Goal: Information Seeking & Learning: Find contact information

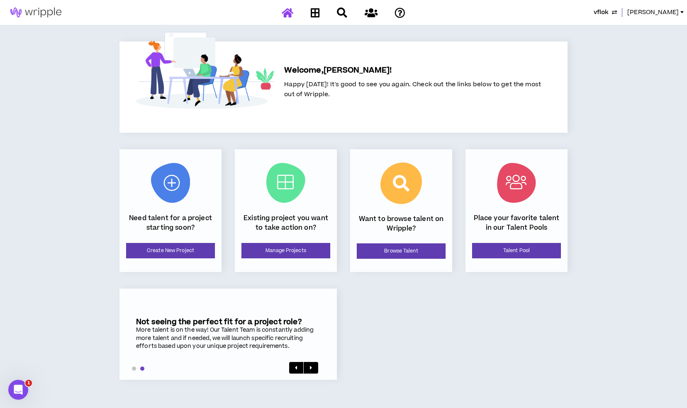
click at [617, 12] on icon "button" at bounding box center [614, 12] width 5 height 7
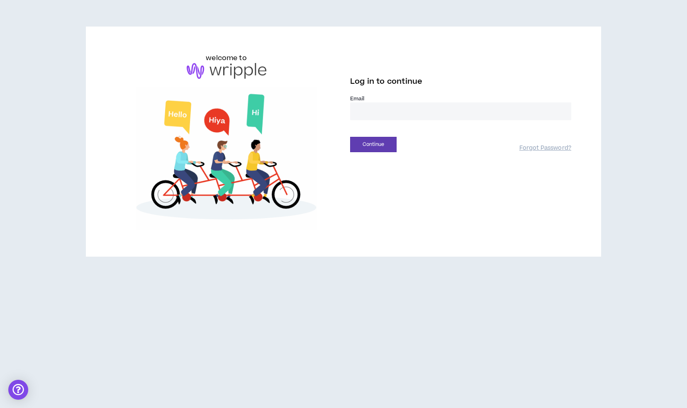
click at [426, 112] on input "email" at bounding box center [460, 112] width 221 height 18
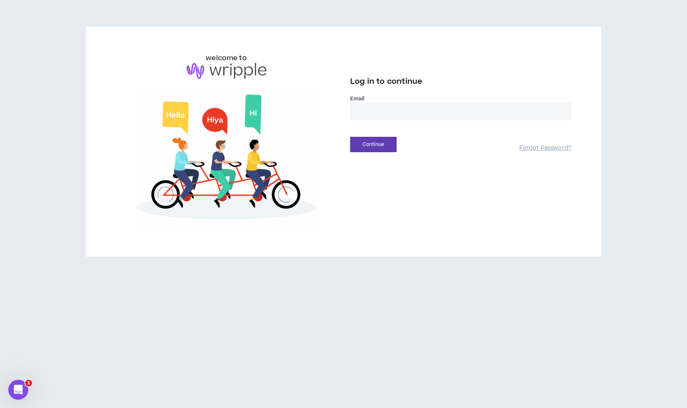
type input "**********"
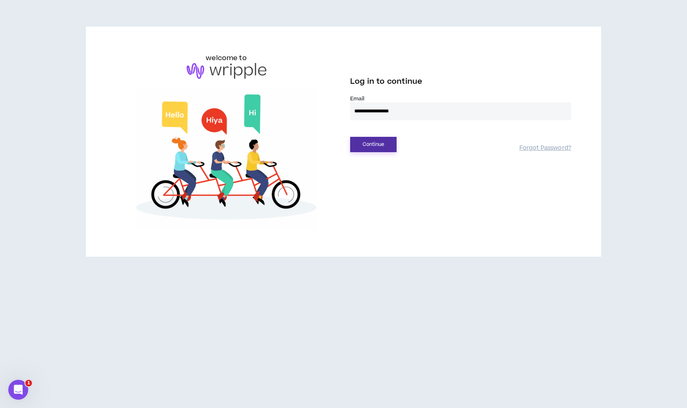
click at [377, 146] on button "Continue" at bounding box center [373, 144] width 46 height 15
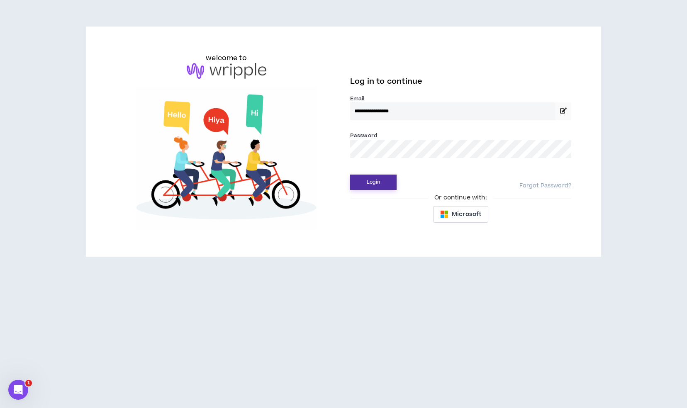
click at [367, 190] on button "Login" at bounding box center [373, 182] width 46 height 15
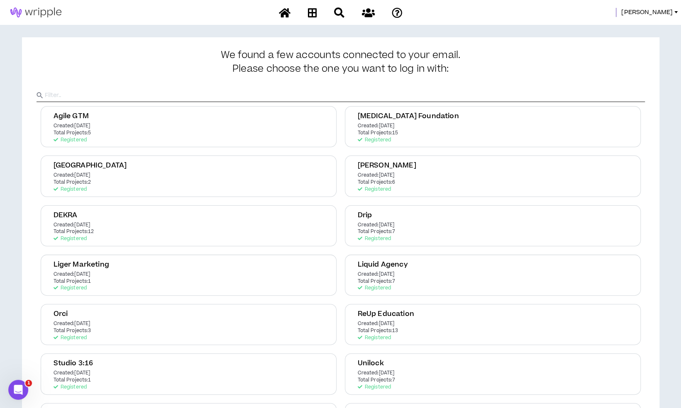
scroll to position [100, 0]
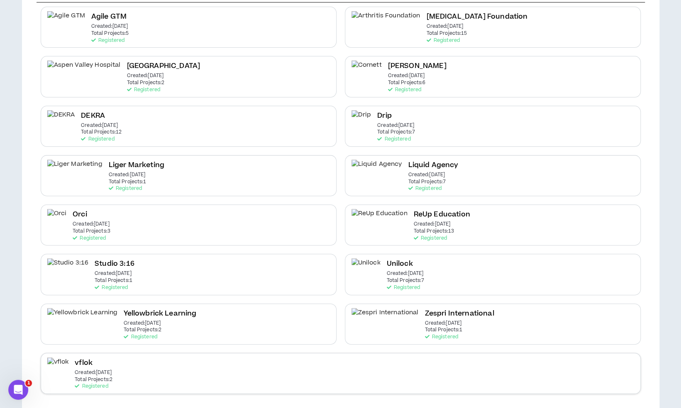
click at [203, 369] on div "vflok Created: Feb 24 2025 Total Projects: 2 Registered" at bounding box center [341, 373] width 600 height 41
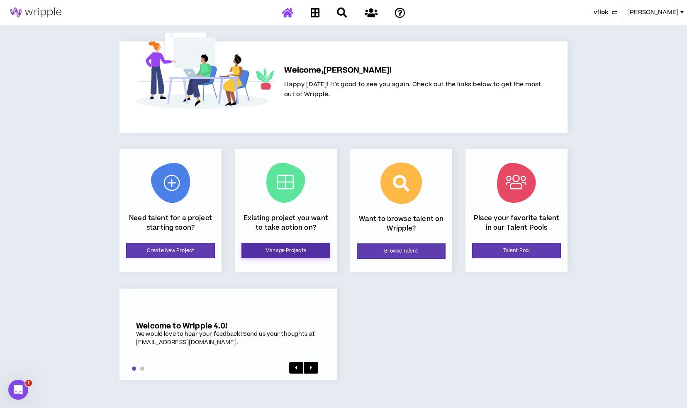
click at [285, 245] on link "Manage Projects" at bounding box center [286, 250] width 89 height 15
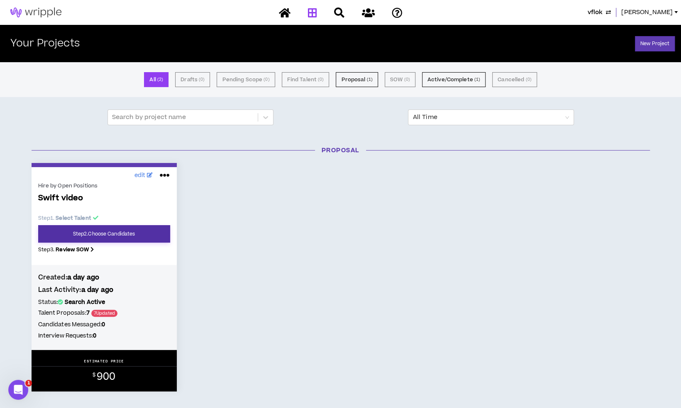
click at [120, 233] on link "Step 2 . Choose Candidates" at bounding box center [104, 233] width 132 height 17
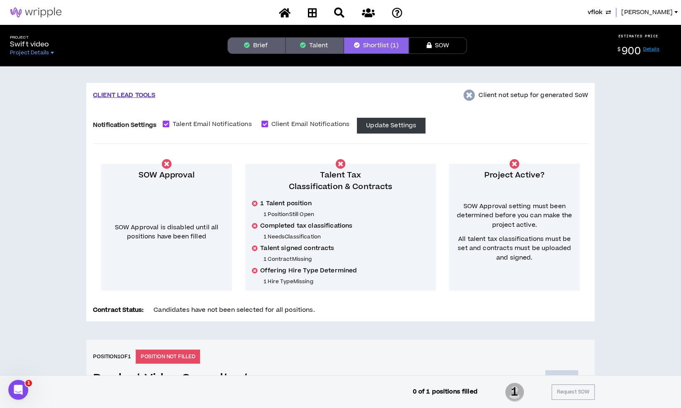
click at [274, 48] on button "Brief" at bounding box center [256, 45] width 58 height 17
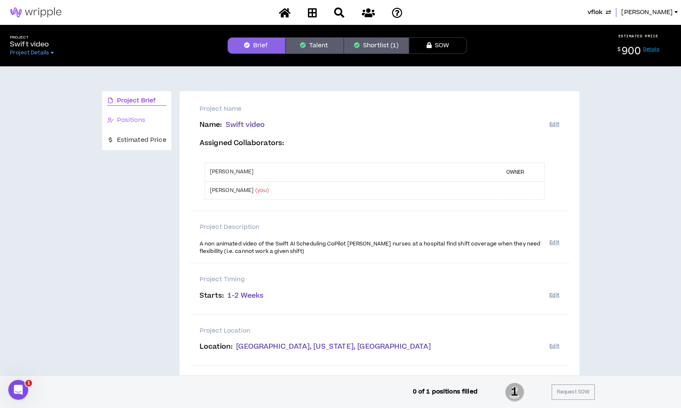
scroll to position [10, 0]
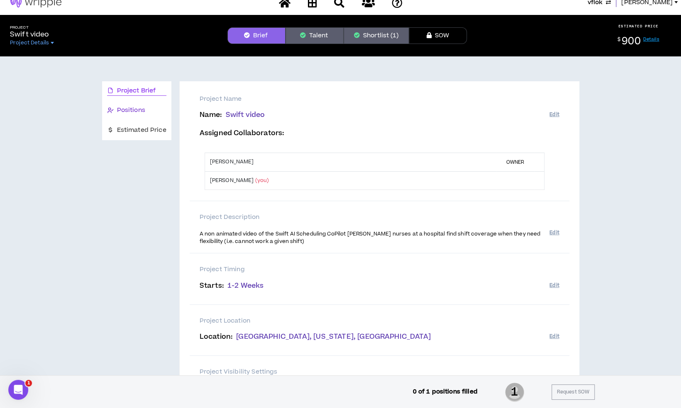
click at [137, 115] on div "Positions" at bounding box center [136, 111] width 59 height 10
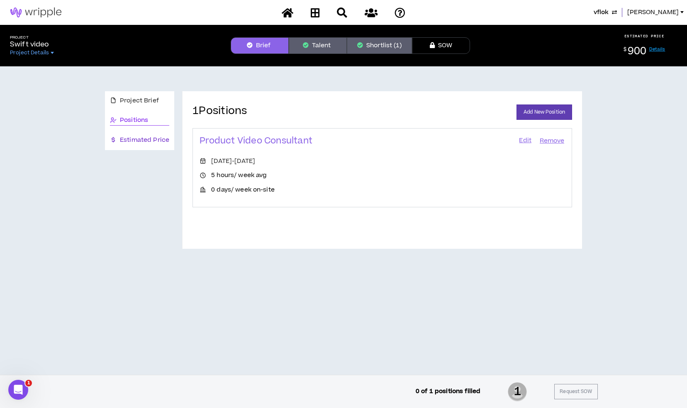
click at [136, 140] on span "Estimated Price" at bounding box center [144, 140] width 49 height 9
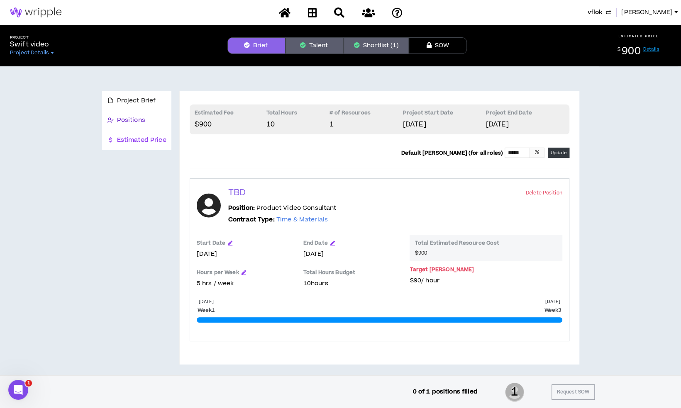
click at [135, 121] on span "Positions" at bounding box center [131, 120] width 28 height 9
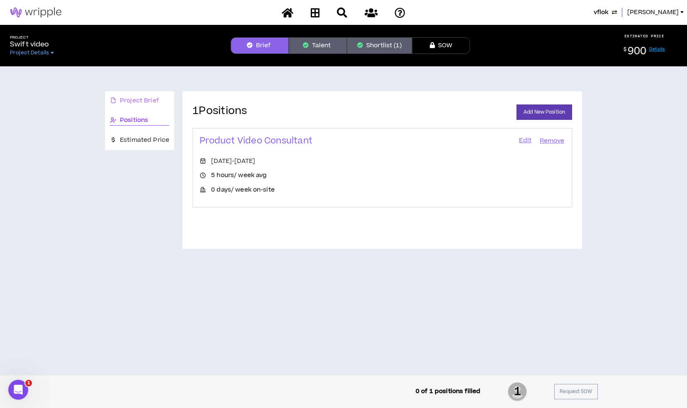
click at [136, 108] on div "Project Brief" at bounding box center [139, 101] width 69 height 20
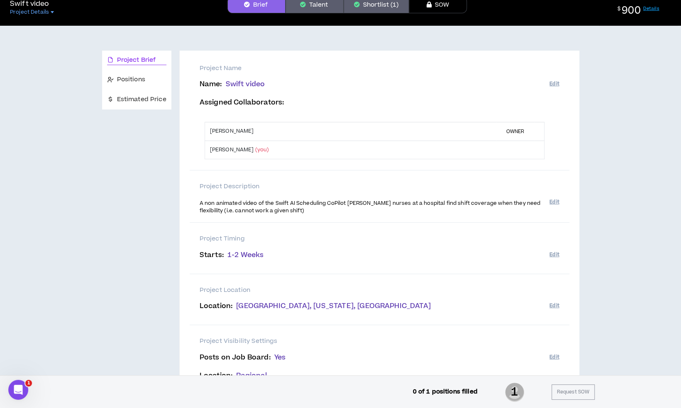
scroll to position [36, 0]
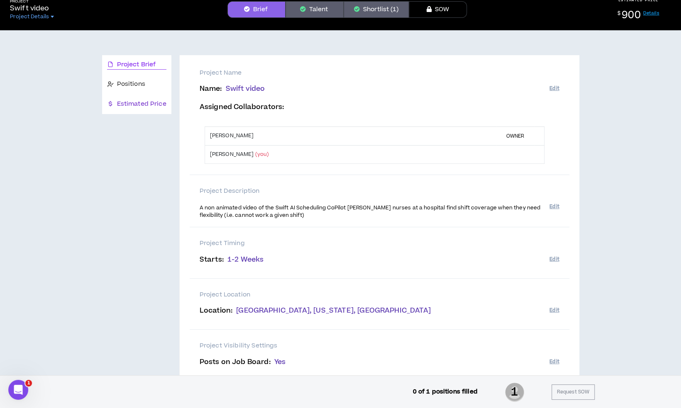
click at [158, 104] on span "Estimated Price" at bounding box center [141, 104] width 49 height 9
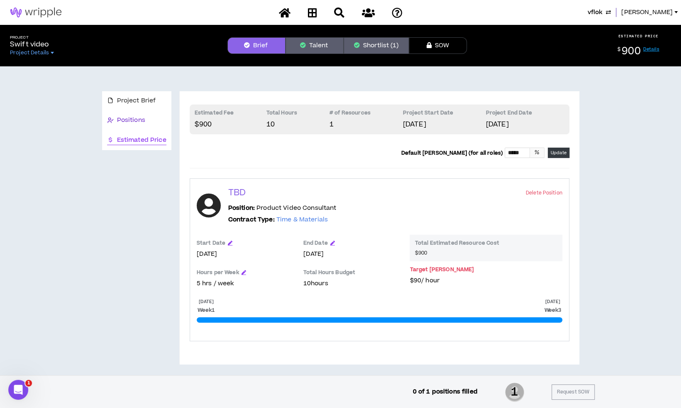
click at [143, 118] on span "Positions" at bounding box center [131, 120] width 28 height 9
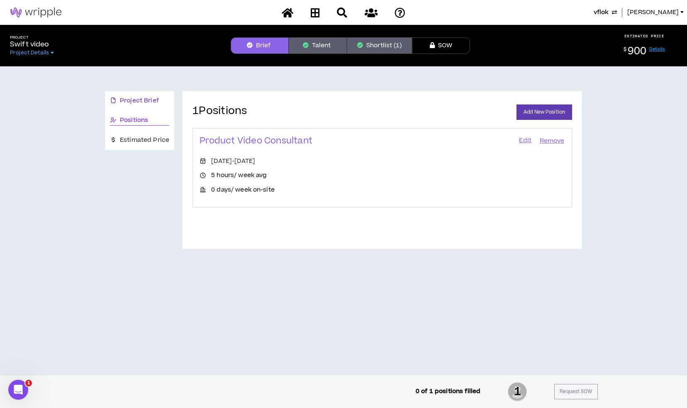
click at [156, 102] on span "Project Brief" at bounding box center [139, 100] width 39 height 9
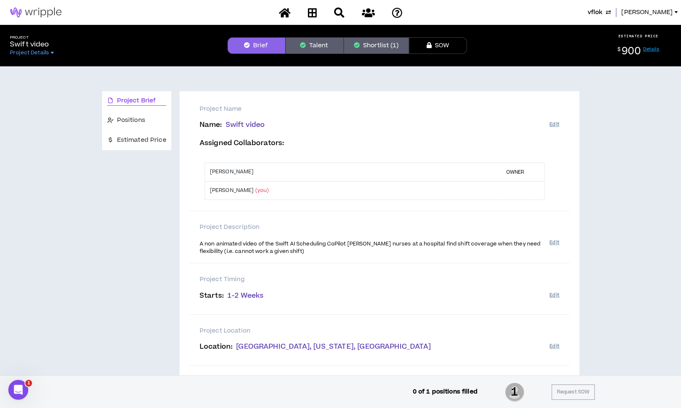
click at [308, 53] on button "Talent" at bounding box center [315, 45] width 58 height 17
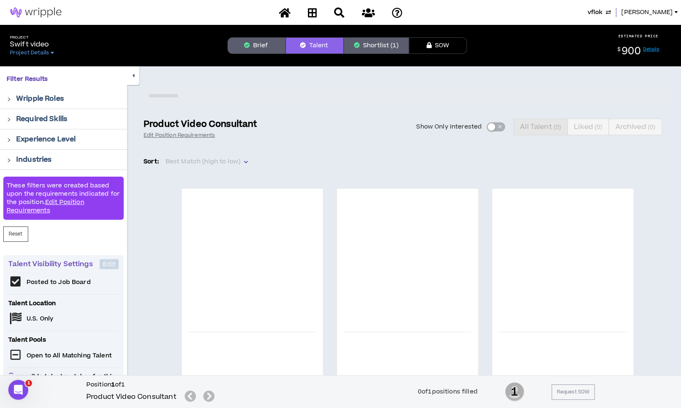
click at [264, 50] on button "Brief" at bounding box center [256, 45] width 58 height 17
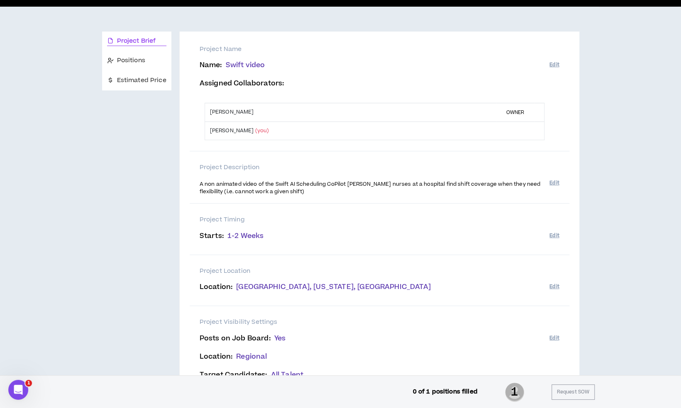
scroll to position [59, 0]
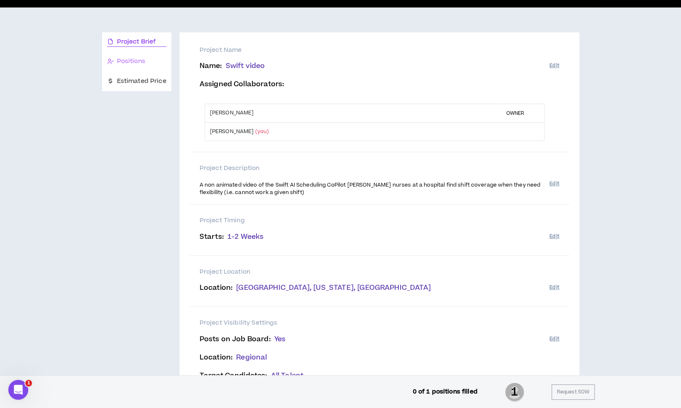
click at [154, 56] on div "Positions" at bounding box center [136, 62] width 69 height 20
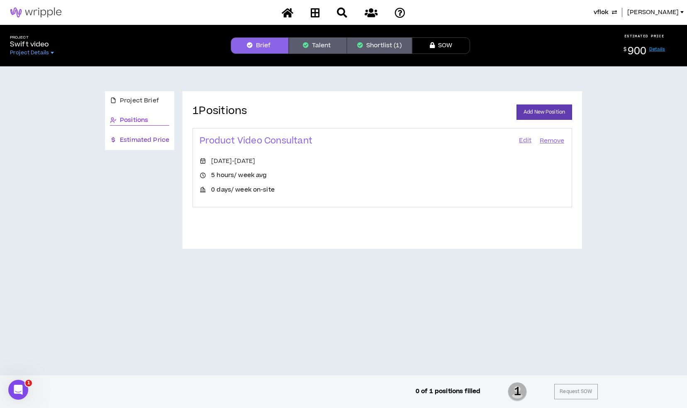
click at [144, 143] on span "Estimated Price" at bounding box center [144, 140] width 49 height 9
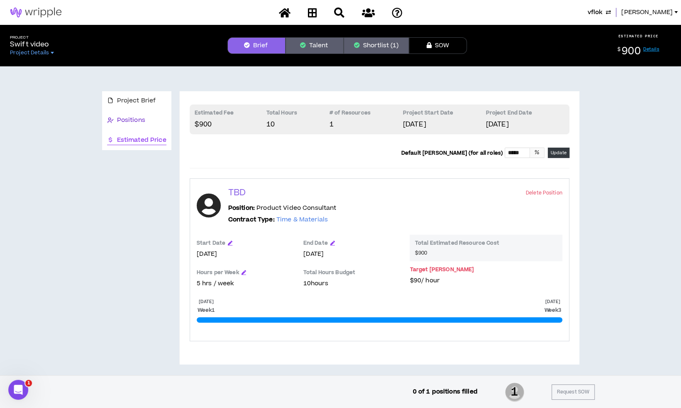
click at [128, 117] on span "Positions" at bounding box center [131, 120] width 28 height 9
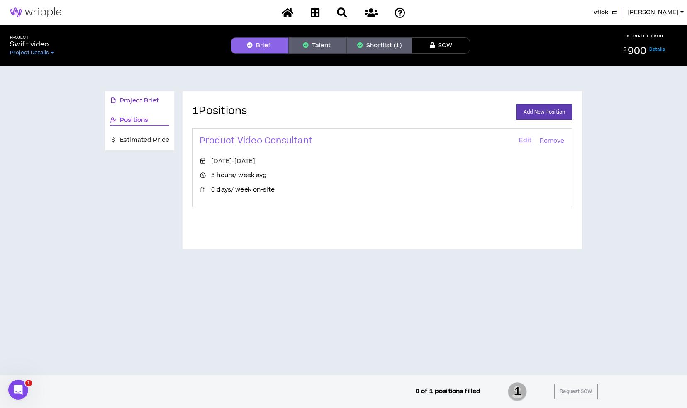
click at [139, 101] on span "Project Brief" at bounding box center [139, 100] width 39 height 9
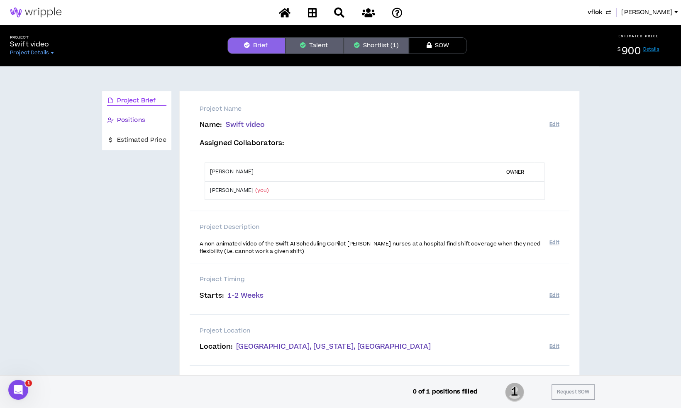
click at [143, 121] on span "Positions" at bounding box center [131, 120] width 28 height 9
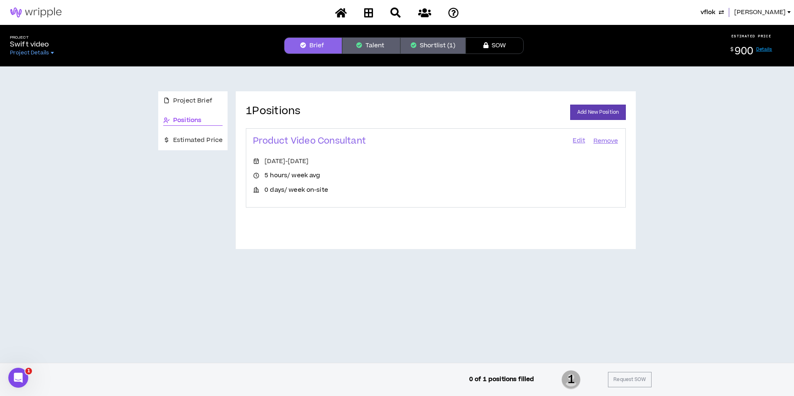
click at [687, 14] on span "Mason" at bounding box center [759, 12] width 51 height 9
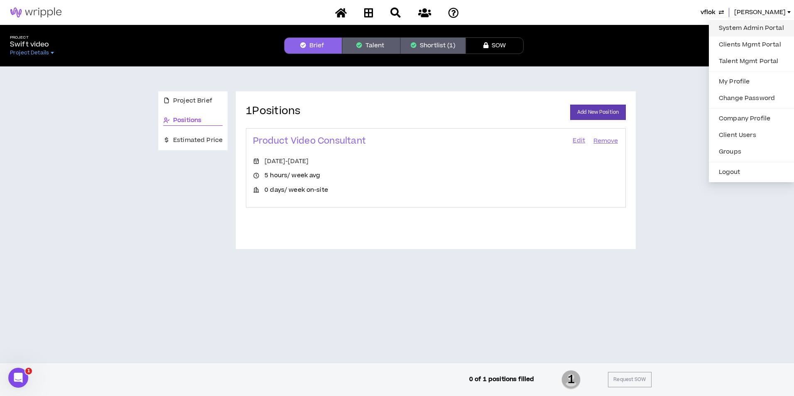
click at [687, 25] on link "System Admin Portal" at bounding box center [750, 28] width 75 height 12
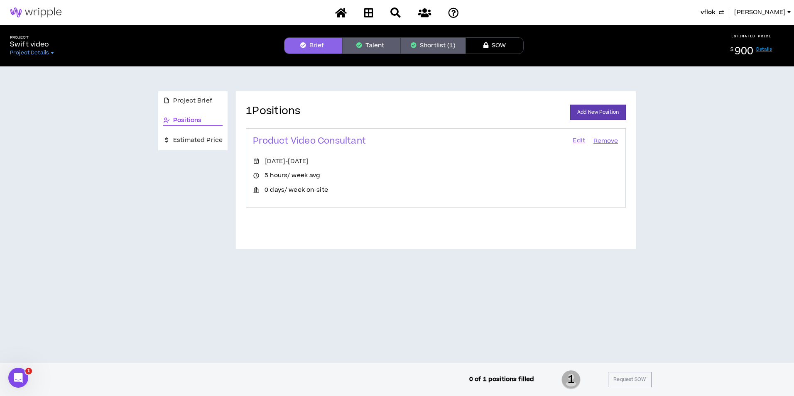
click at [687, 10] on span "Mason" at bounding box center [759, 12] width 51 height 9
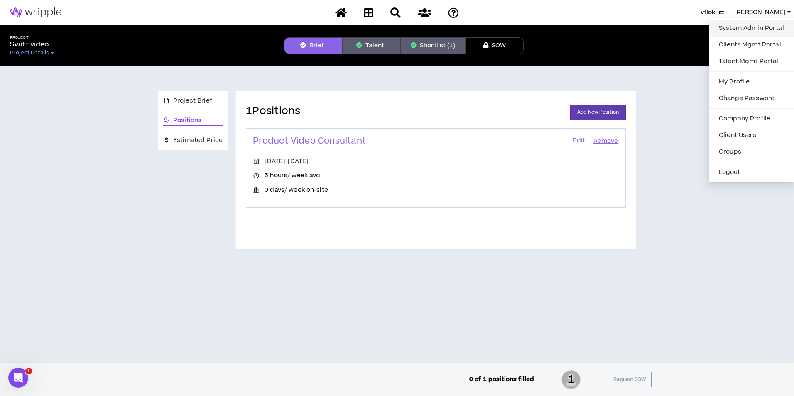
click at [687, 22] on link "System Admin Portal" at bounding box center [750, 28] width 75 height 12
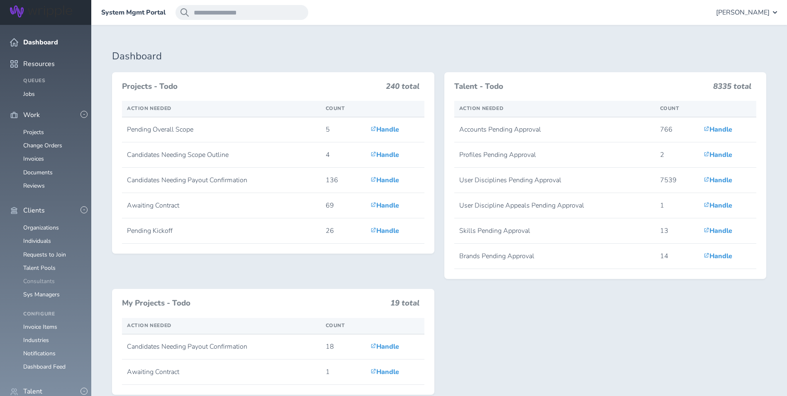
click at [37, 277] on link "Consultants" at bounding box center [39, 281] width 32 height 8
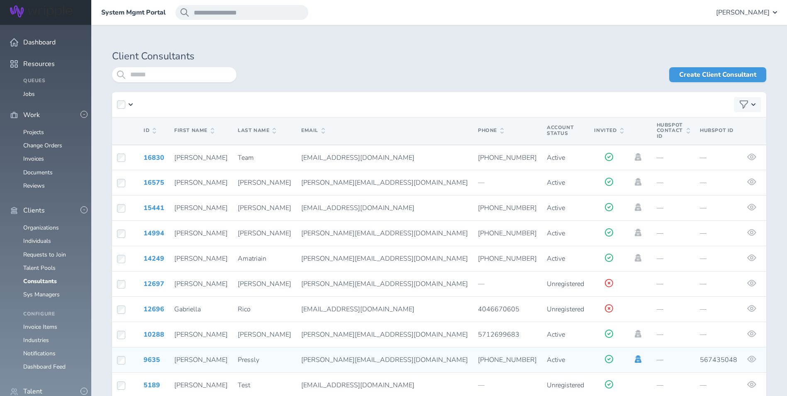
click at [635, 355] on icon at bounding box center [638, 358] width 7 height 7
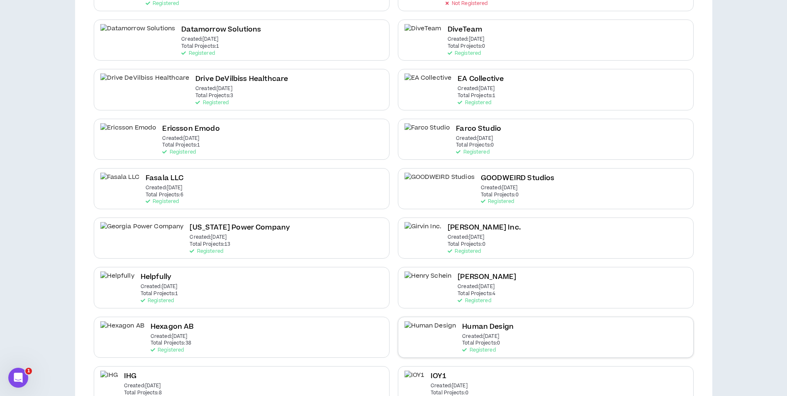
scroll to position [581, 0]
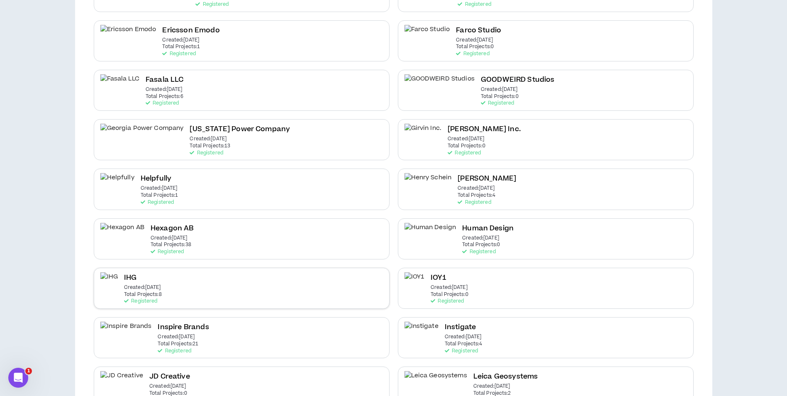
click at [181, 294] on div "IHG Created: Dec 7 2020 Total Projects: 8 Registered" at bounding box center [242, 288] width 296 height 41
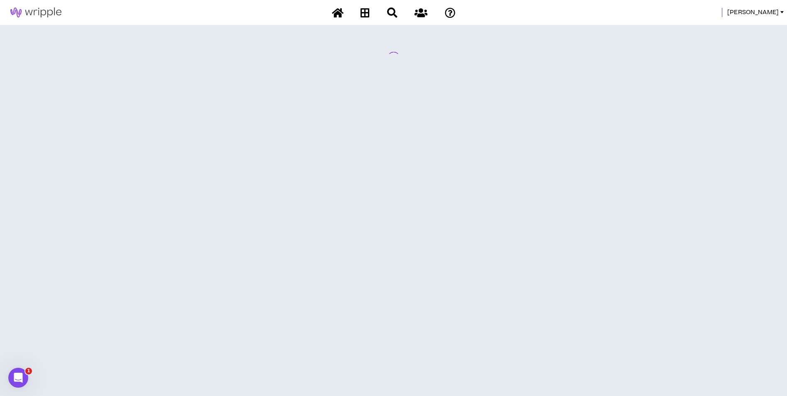
scroll to position [0, 0]
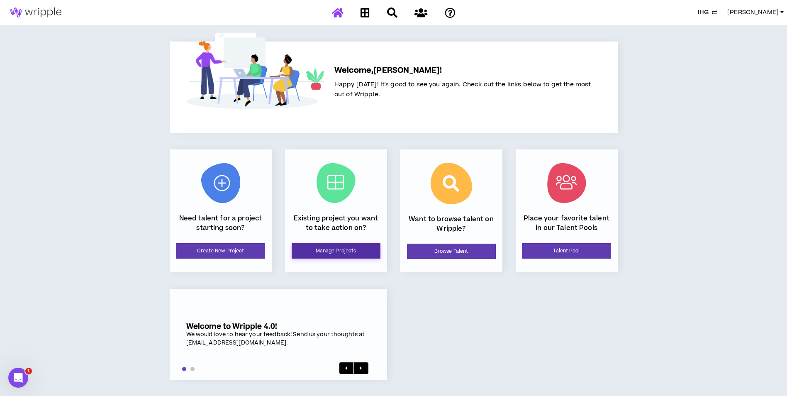
click at [361, 252] on link "Manage Projects" at bounding box center [336, 250] width 89 height 15
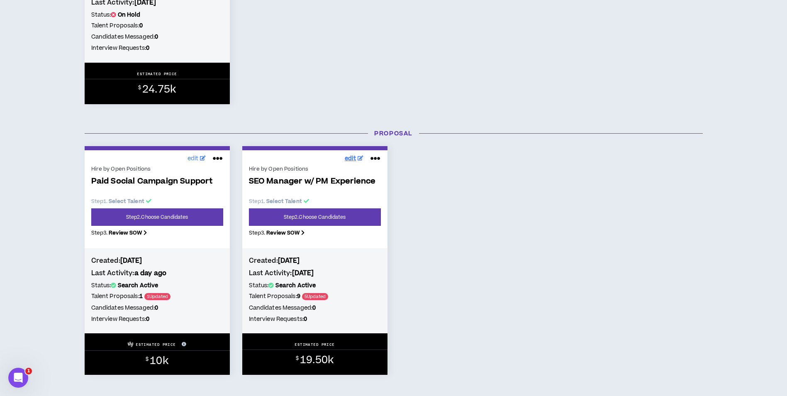
scroll to position [291, 0]
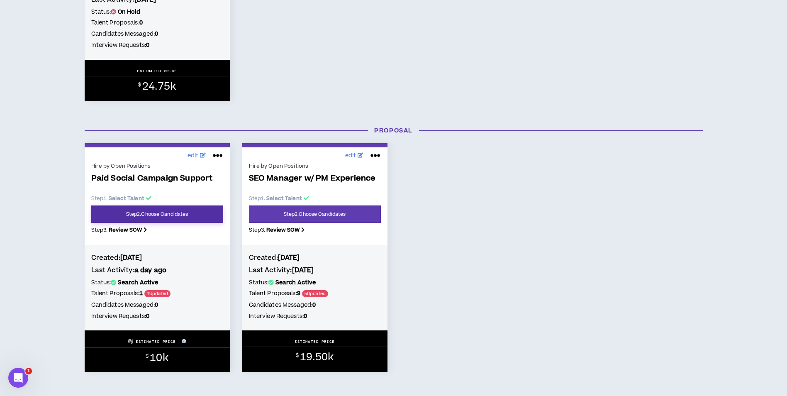
click at [205, 215] on link "Step 2 . Choose Candidates" at bounding box center [157, 213] width 132 height 17
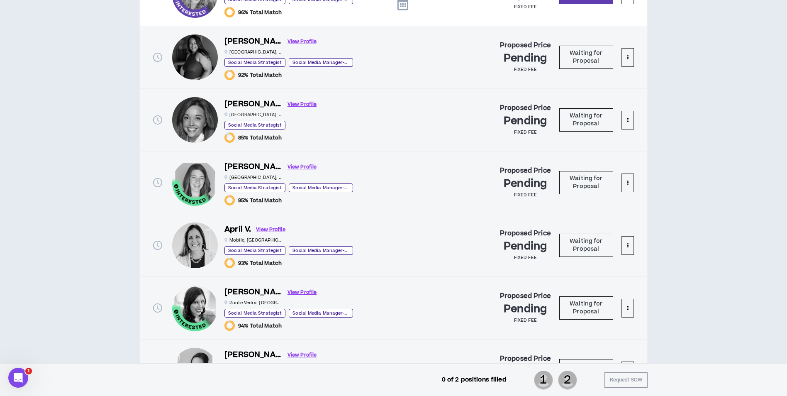
scroll to position [540, 0]
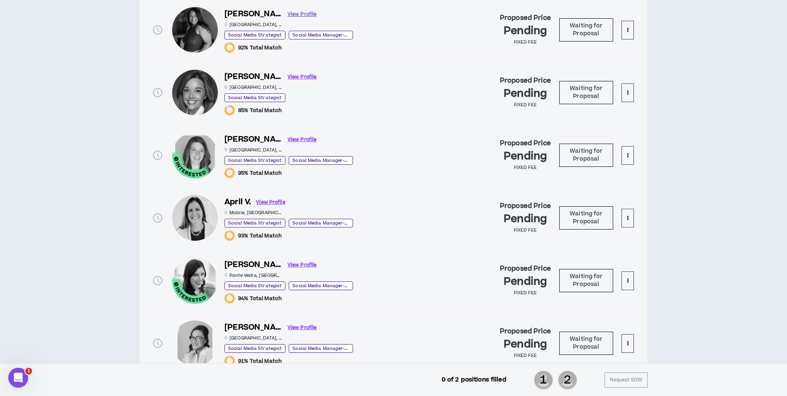
click at [293, 12] on link "View Profile" at bounding box center [302, 14] width 29 height 15
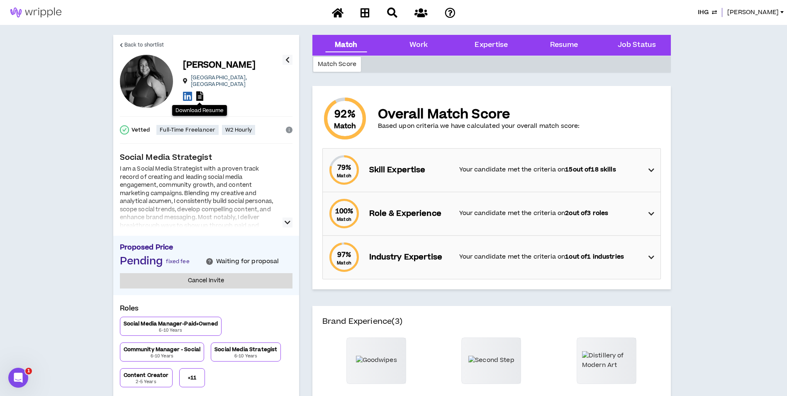
click at [201, 99] on link at bounding box center [199, 96] width 7 height 11
click at [159, 44] on span "Back to shortlist" at bounding box center [145, 45] width 40 height 8
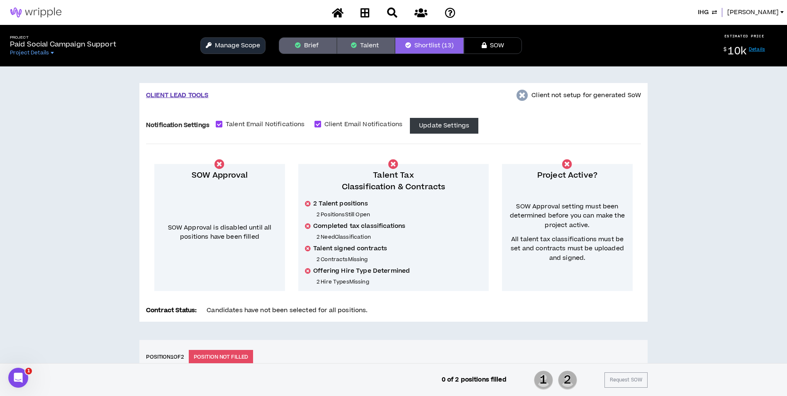
click at [323, 45] on button "Brief" at bounding box center [308, 45] width 58 height 17
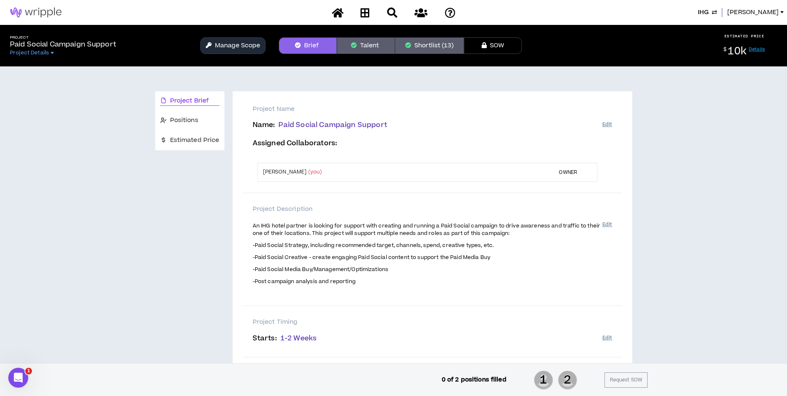
click at [413, 47] on button "Shortlist (13)" at bounding box center [429, 45] width 69 height 17
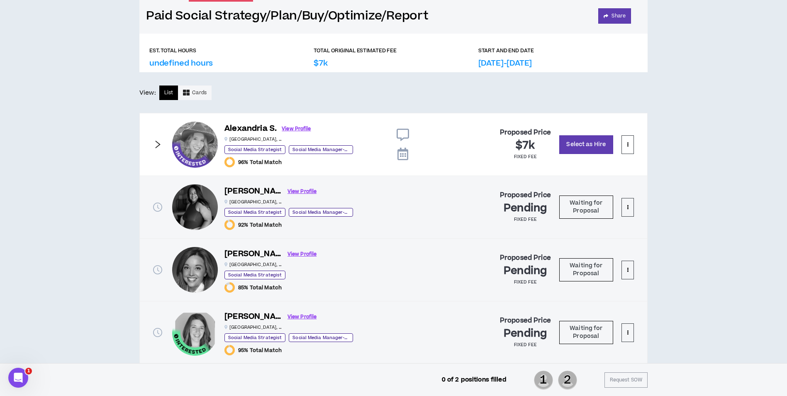
scroll to position [374, 0]
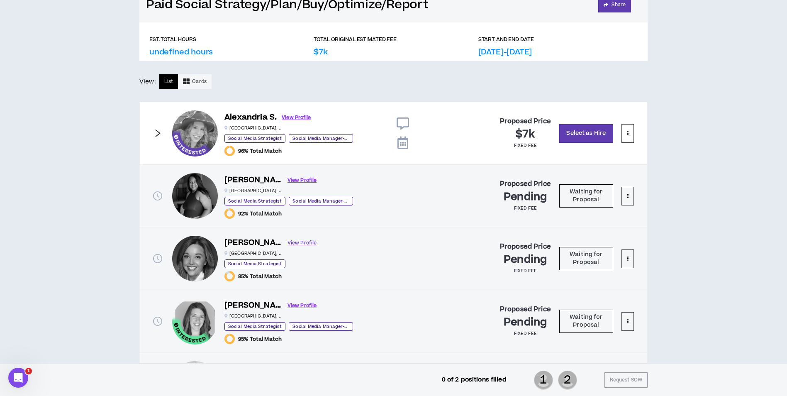
click at [288, 241] on link "View Profile" at bounding box center [302, 243] width 29 height 15
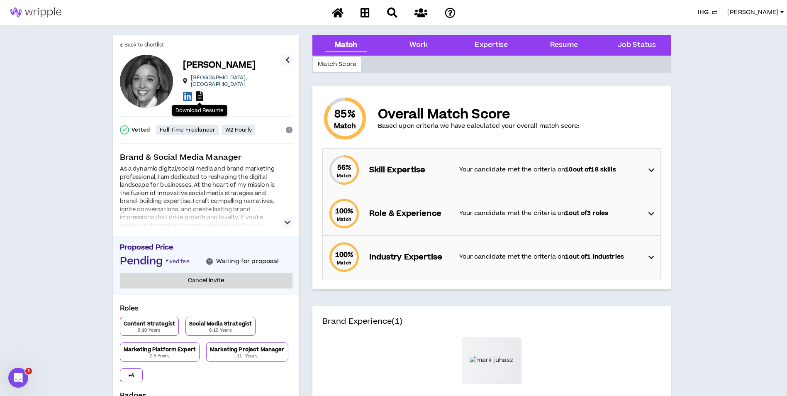
click at [200, 97] on icon at bounding box center [199, 96] width 7 height 10
click at [129, 45] on span "Back to shortlist" at bounding box center [145, 45] width 40 height 8
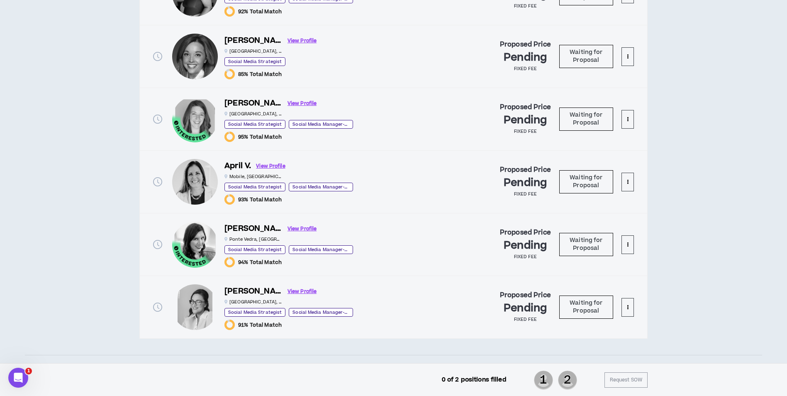
scroll to position [581, 0]
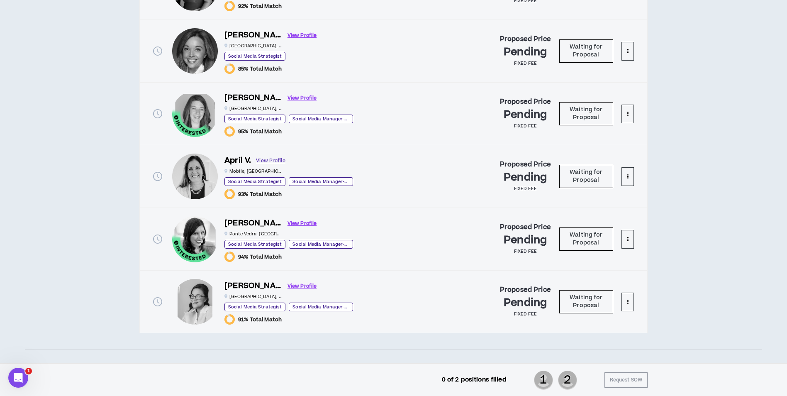
click at [278, 162] on link "View Profile" at bounding box center [270, 161] width 29 height 15
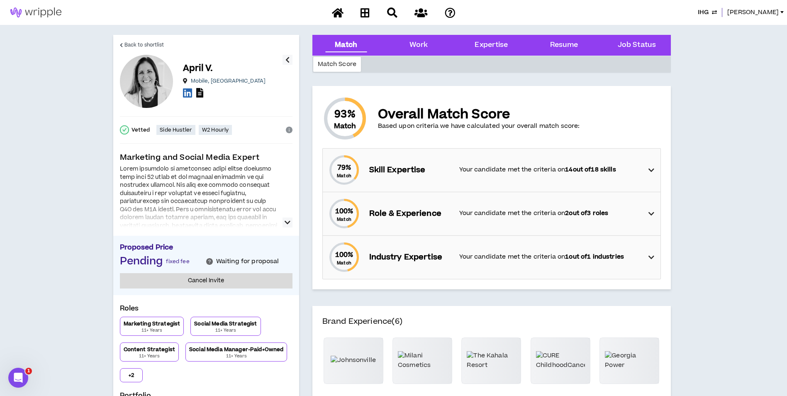
click at [199, 95] on icon at bounding box center [199, 93] width 7 height 10
click at [137, 44] on span "Back to shortlist" at bounding box center [145, 45] width 40 height 8
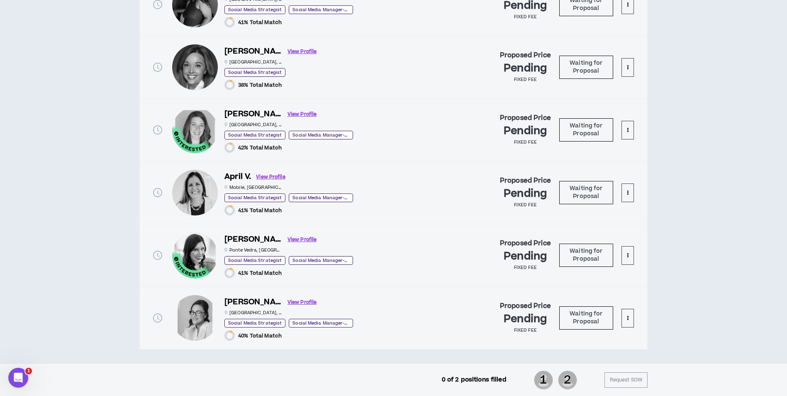
scroll to position [581, 0]
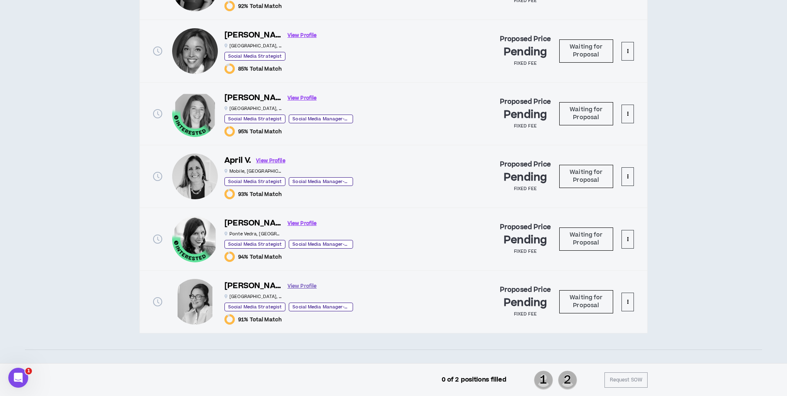
click at [288, 286] on link "View Profile" at bounding box center [302, 286] width 29 height 15
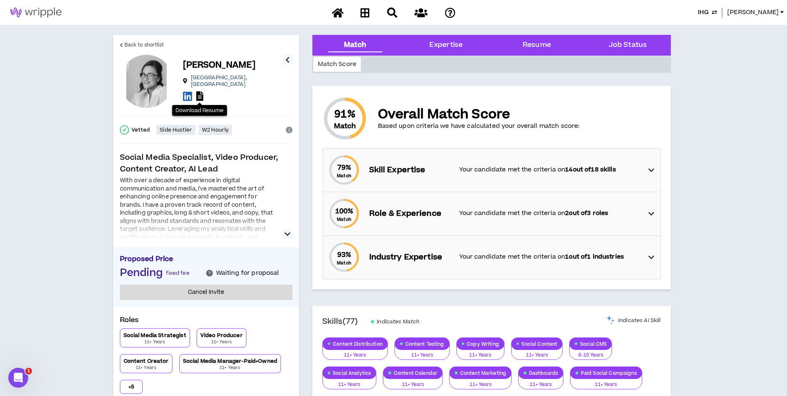
click at [200, 91] on icon at bounding box center [199, 96] width 7 height 10
click at [289, 130] on icon "info-circle" at bounding box center [289, 130] width 7 height 7
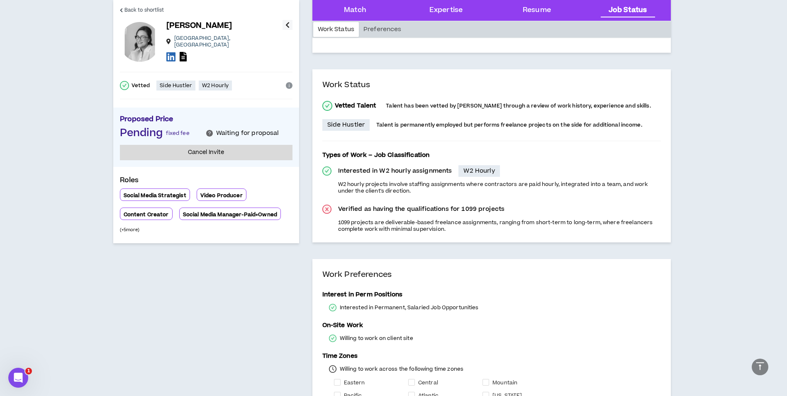
scroll to position [1602, 0]
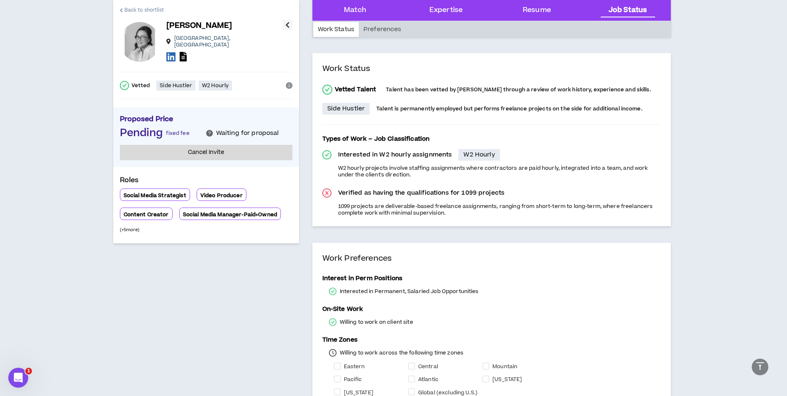
click at [144, 10] on span "Back to shortlist" at bounding box center [145, 10] width 40 height 8
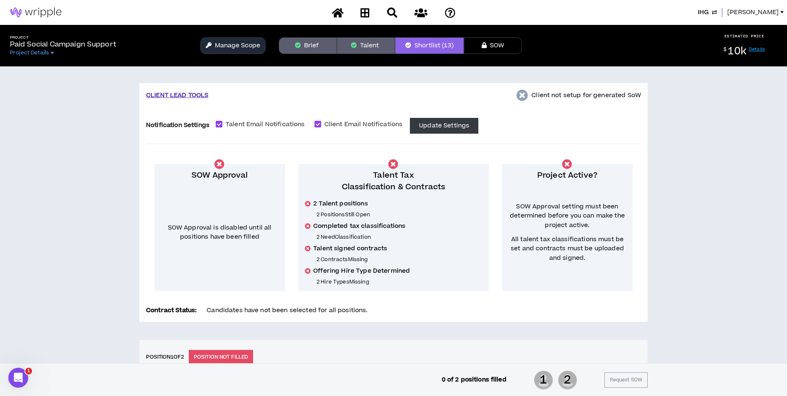
click at [761, 15] on span "Amanda" at bounding box center [753, 12] width 51 height 9
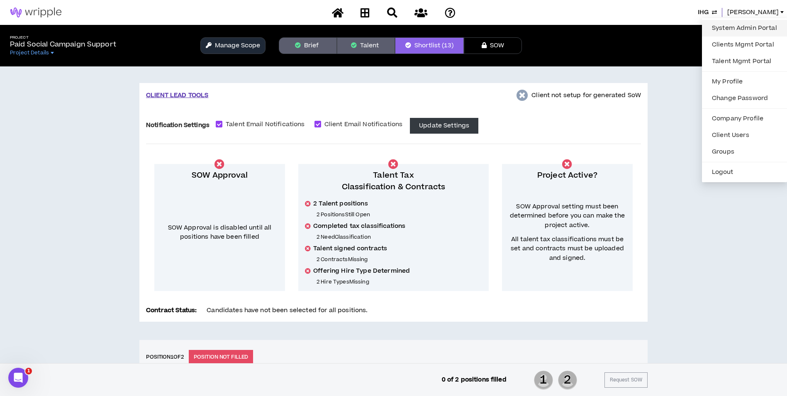
click at [752, 30] on link "System Admin Portal" at bounding box center [744, 28] width 75 height 12
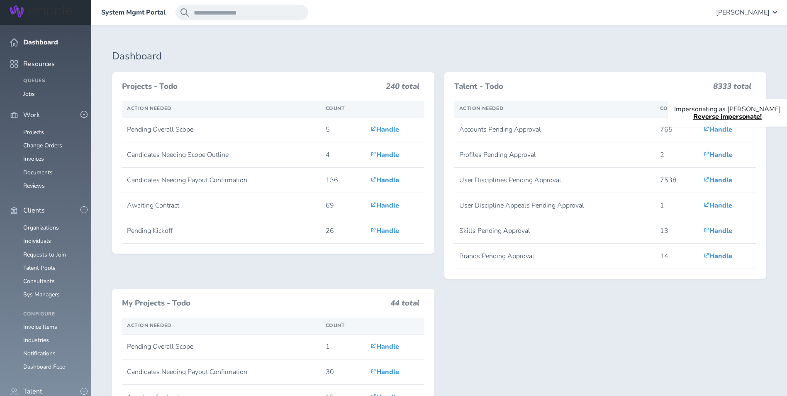
scroll to position [208, 0]
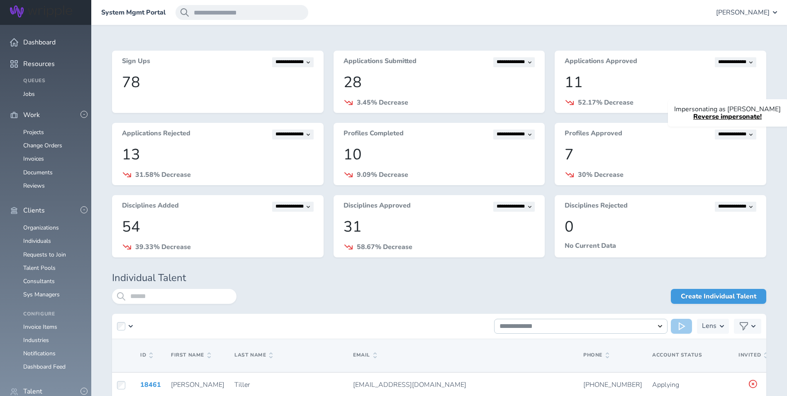
scroll to position [332, 0]
click at [159, 292] on input "search" at bounding box center [174, 296] width 125 height 15
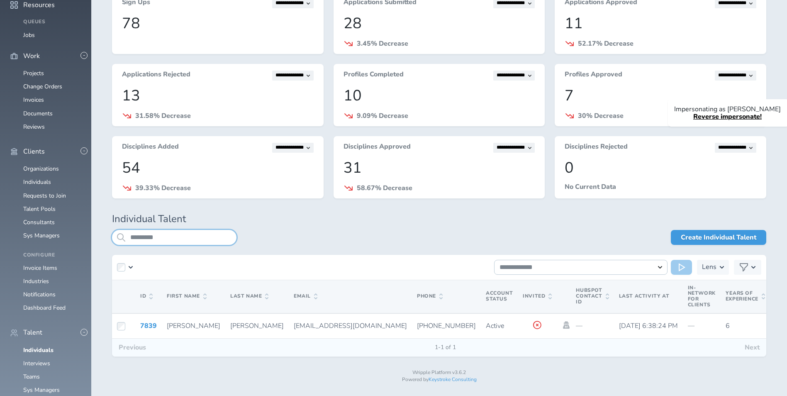
scroll to position [67, 0]
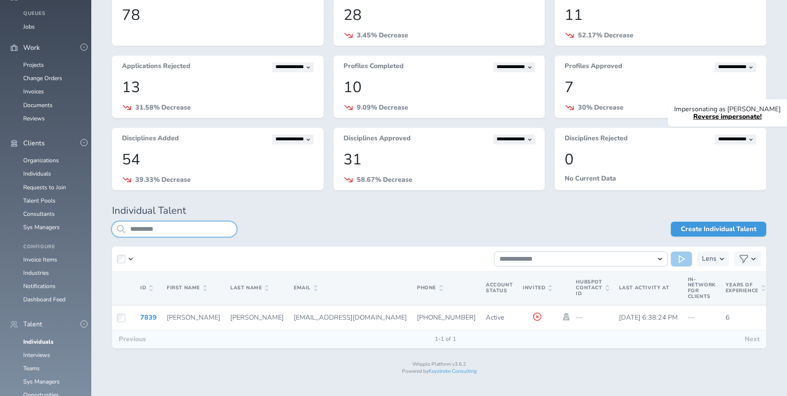
type input "*********"
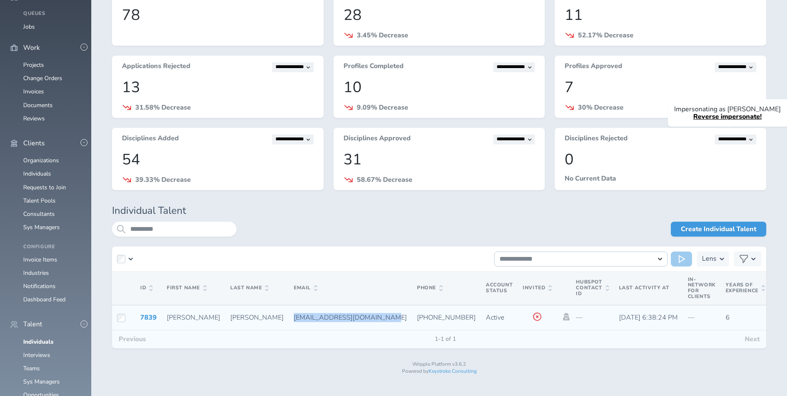
drag, startPoint x: 233, startPoint y: 317, endPoint x: 320, endPoint y: 315, distance: 86.8
click at [320, 315] on td "contact@jasminenavarro.com" at bounding box center [350, 317] width 123 height 25
copy span "contact@jasminenavarro.com"
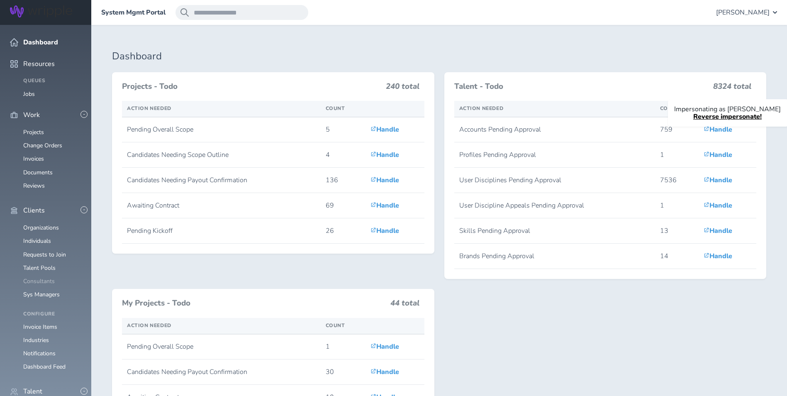
click at [43, 277] on link "Consultants" at bounding box center [39, 281] width 32 height 8
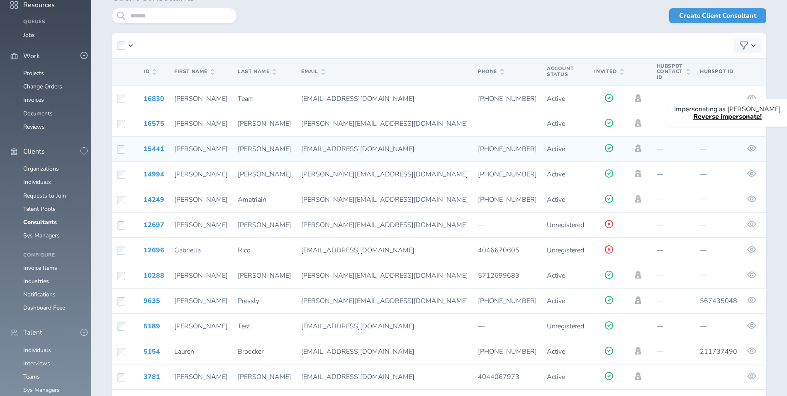
scroll to position [125, 0]
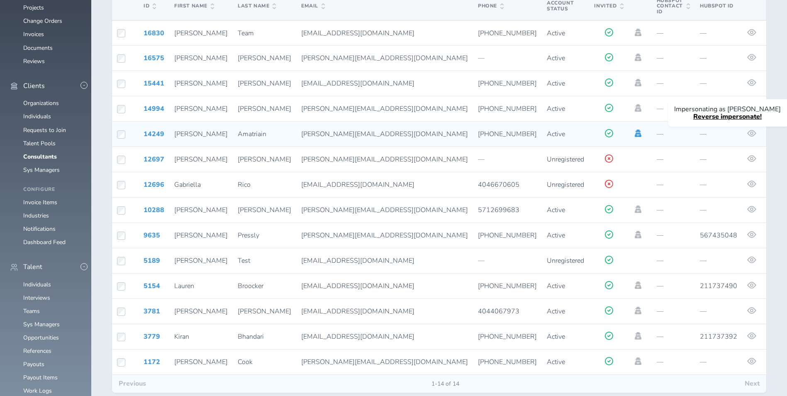
click at [634, 129] on icon at bounding box center [638, 132] width 9 height 7
